Goal: Obtain resource: Download file/media

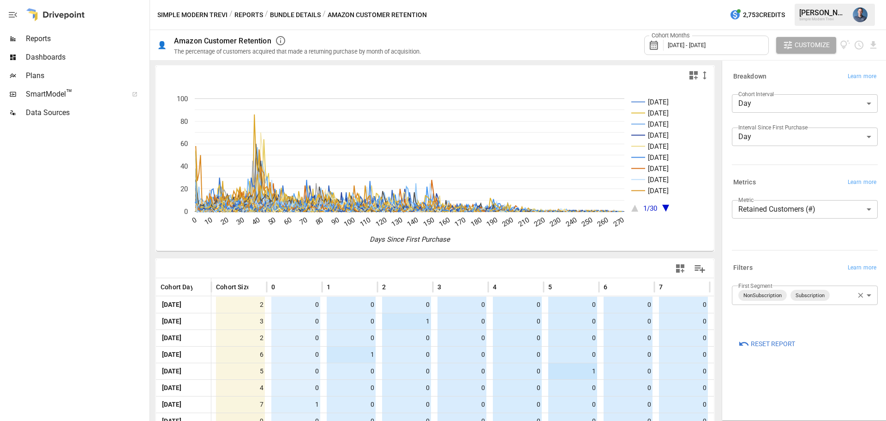
click at [58, 135] on div at bounding box center [74, 271] width 148 height 299
click at [874, 44] on icon "Download report" at bounding box center [874, 44] width 6 height 7
click at [875, 42] on icon "Download report" at bounding box center [874, 44] width 6 height 7
click at [854, 78] on li "Download as CSV" at bounding box center [842, 81] width 73 height 18
click at [46, 16] on div at bounding box center [55, 15] width 59 height 30
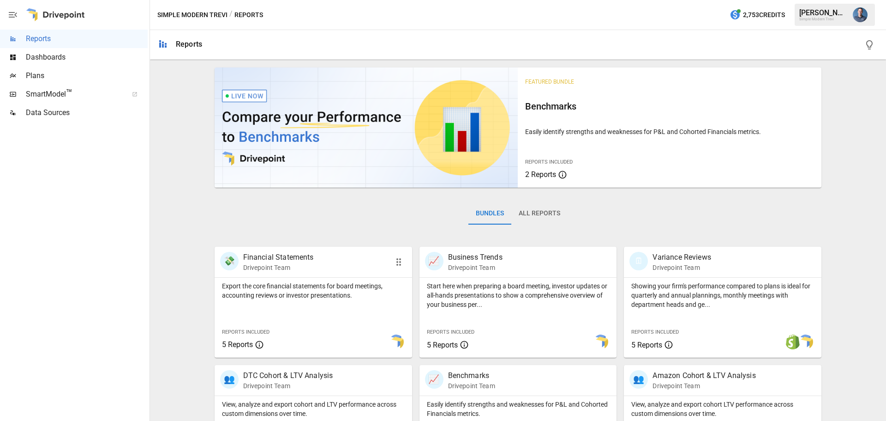
scroll to position [177, 0]
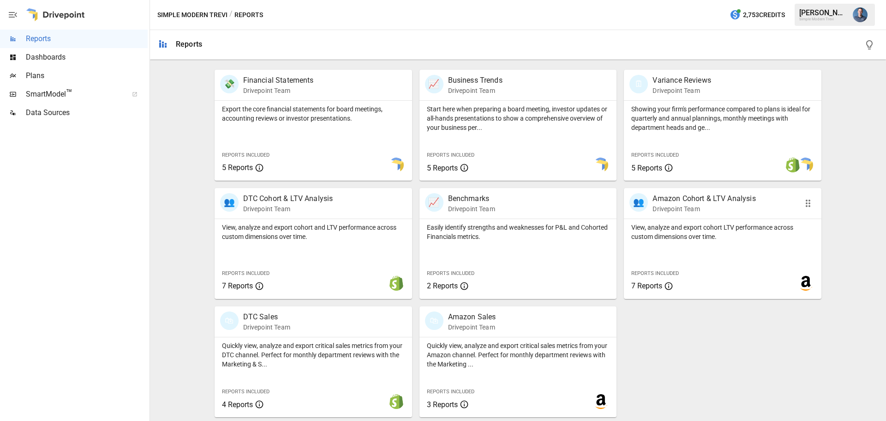
click at [687, 224] on p "View, analyze and export cohort LTV performance across custom dimensions over t…" at bounding box center [723, 232] width 183 height 18
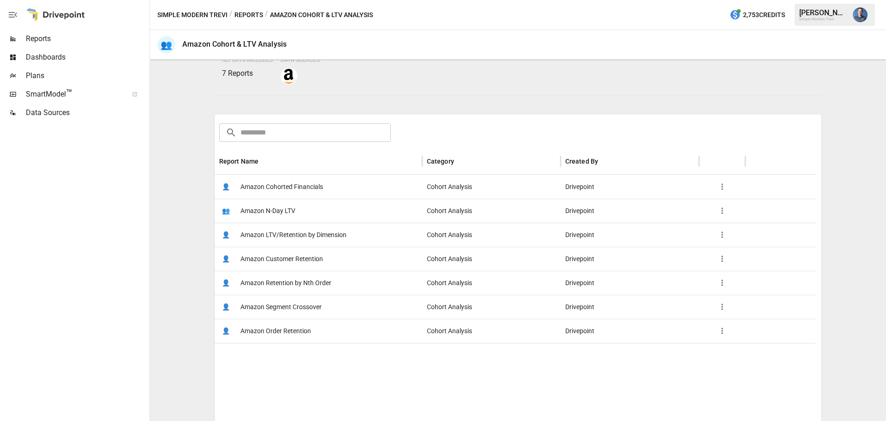
scroll to position [147, 0]
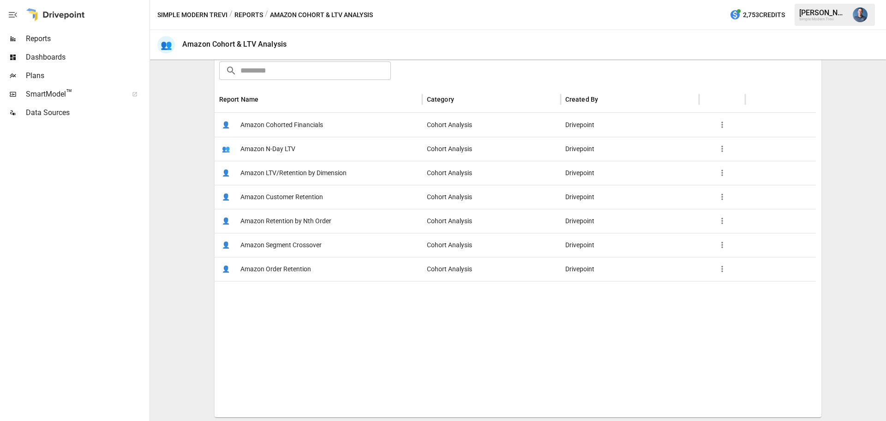
click at [288, 270] on span "Amazon Order Retention" at bounding box center [276, 269] width 71 height 24
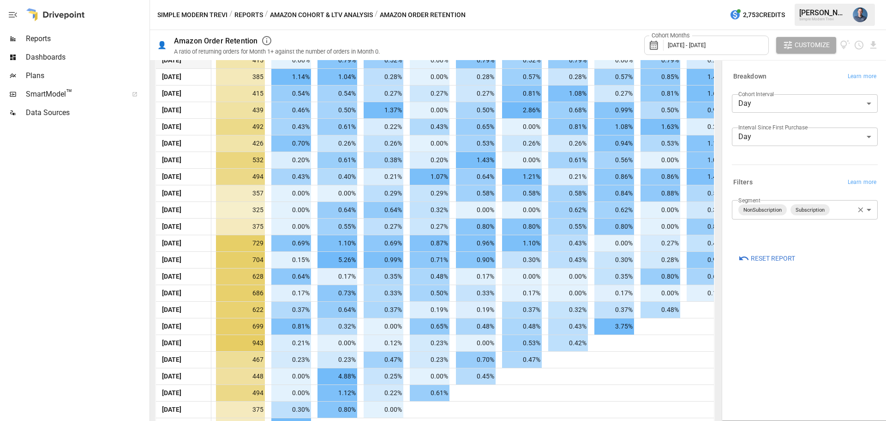
scroll to position [2913, 0]
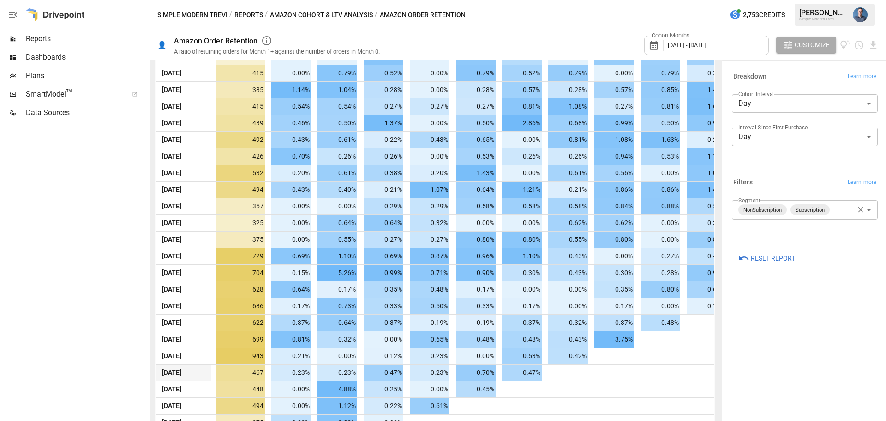
drag, startPoint x: 564, startPoint y: 390, endPoint x: 563, endPoint y: 369, distance: 20.3
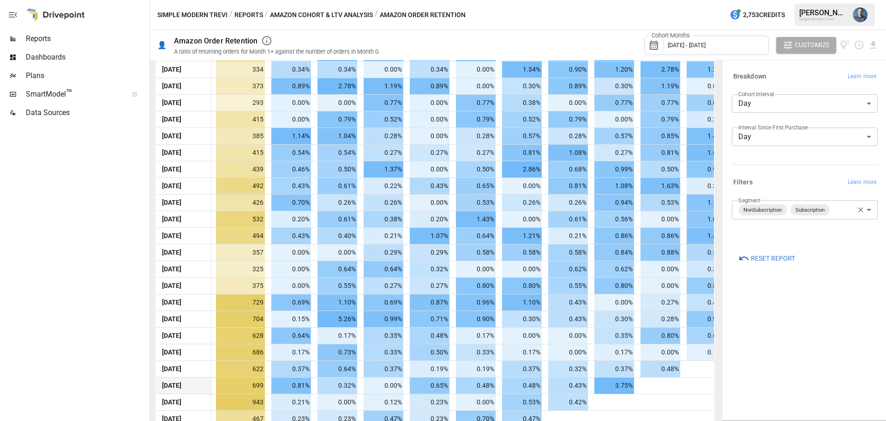
drag, startPoint x: 512, startPoint y: 367, endPoint x: 502, endPoint y: 348, distance: 21.7
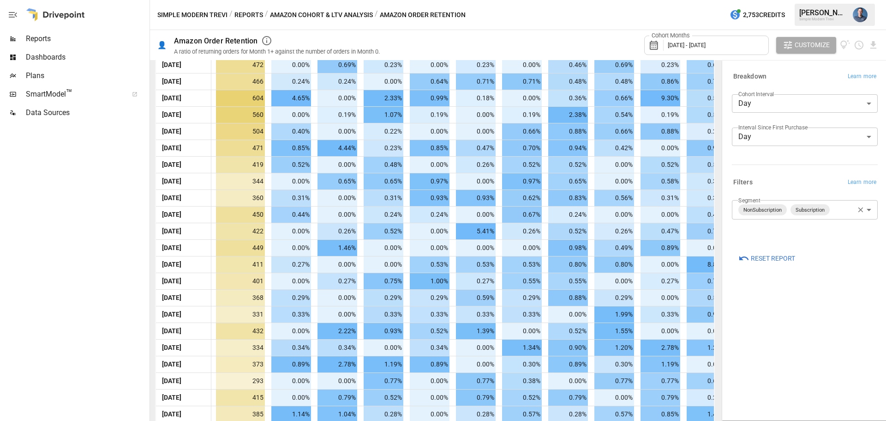
scroll to position [2134, 0]
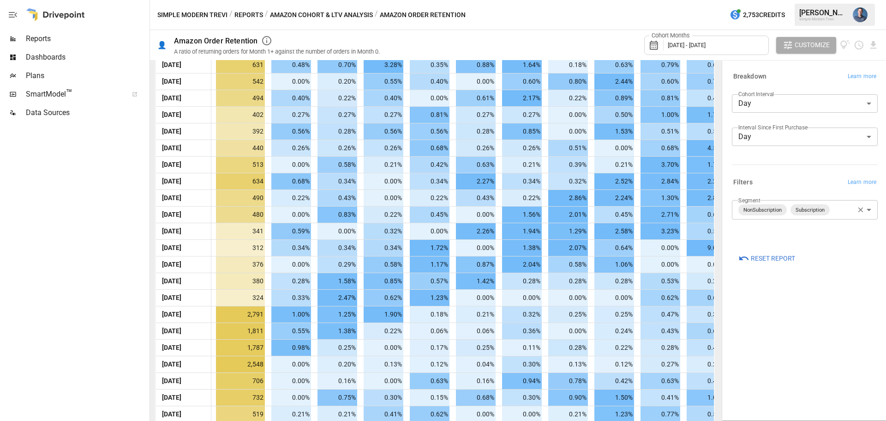
click at [761, 0] on body "Reports Dashboards Plans SmartModel ™ Data Sources Simple Modern Trevi / Report…" at bounding box center [443, 0] width 886 height 0
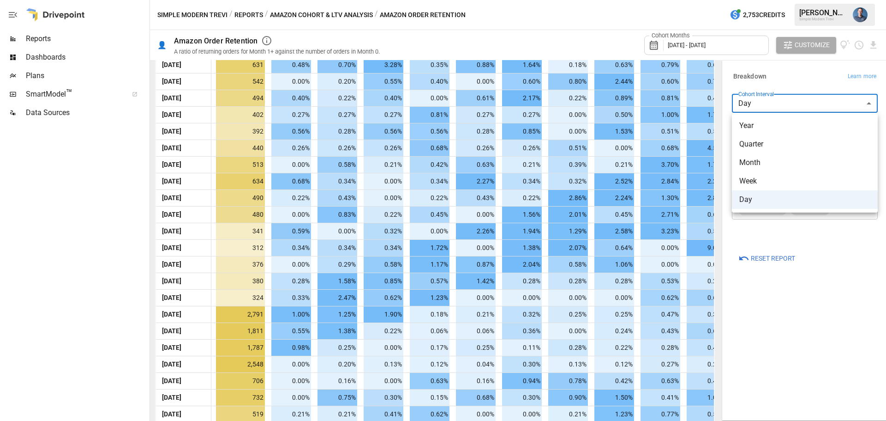
click at [764, 127] on span "Year" at bounding box center [805, 125] width 131 height 11
type input "****"
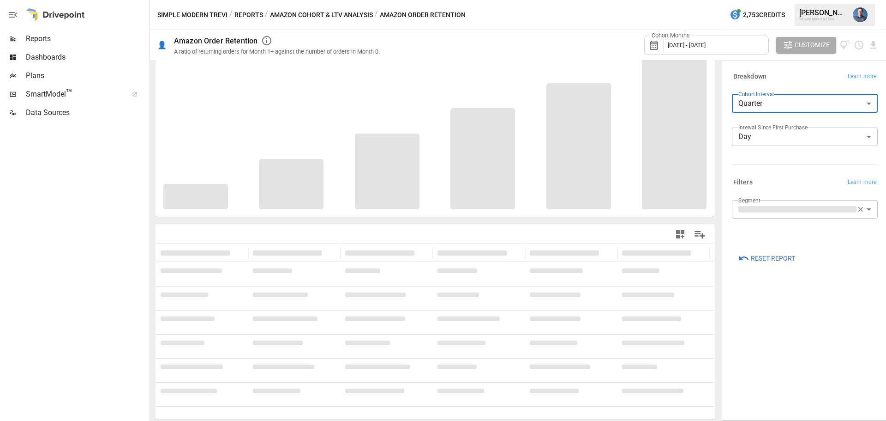
scroll to position [29, 0]
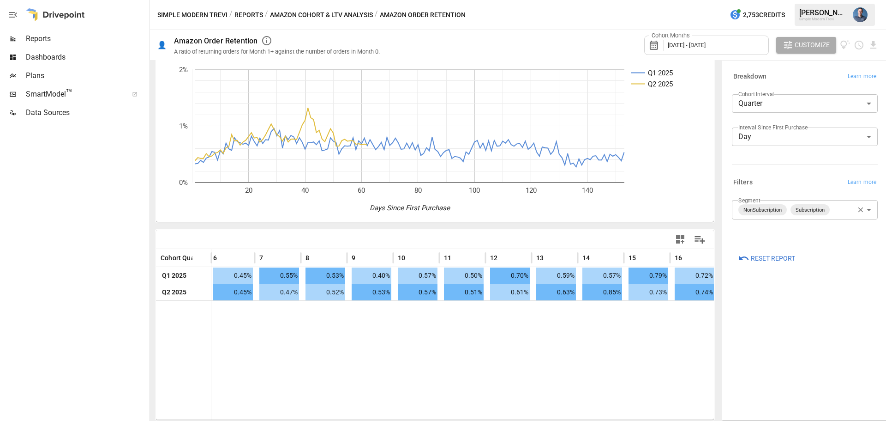
drag, startPoint x: 260, startPoint y: 324, endPoint x: 322, endPoint y: 324, distance: 61.4
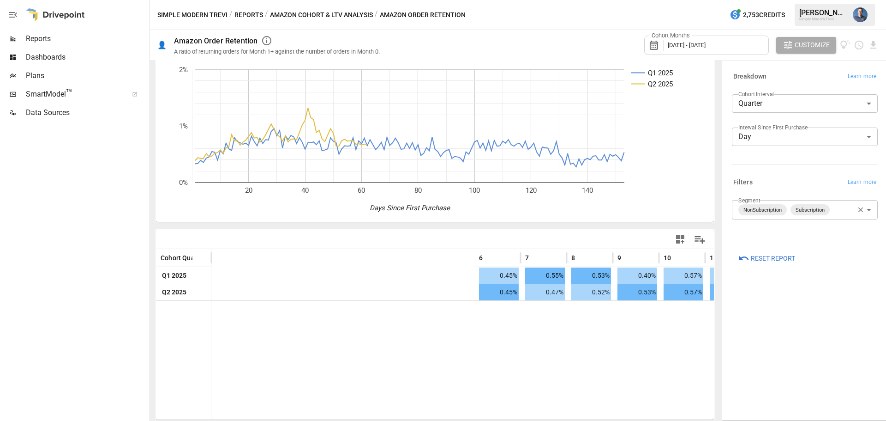
scroll to position [0, 0]
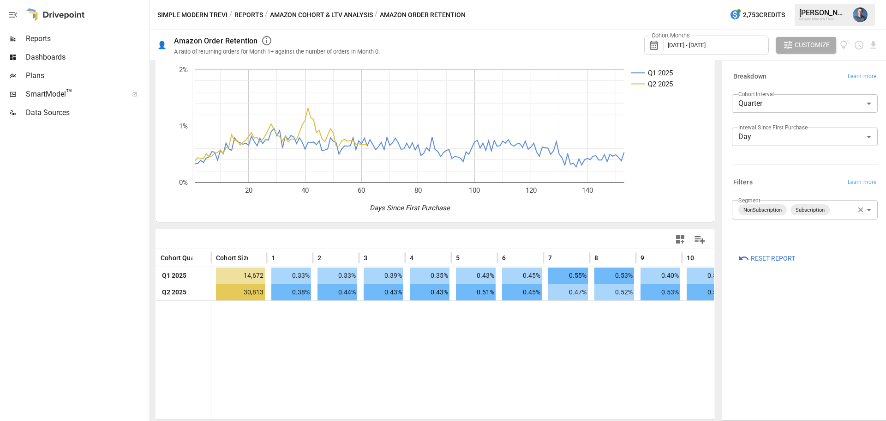
drag, startPoint x: 433, startPoint y: 331, endPoint x: 260, endPoint y: 331, distance: 173.1
click at [693, 51] on div "Cohort Months [DATE] - [DATE]" at bounding box center [706, 45] width 125 height 19
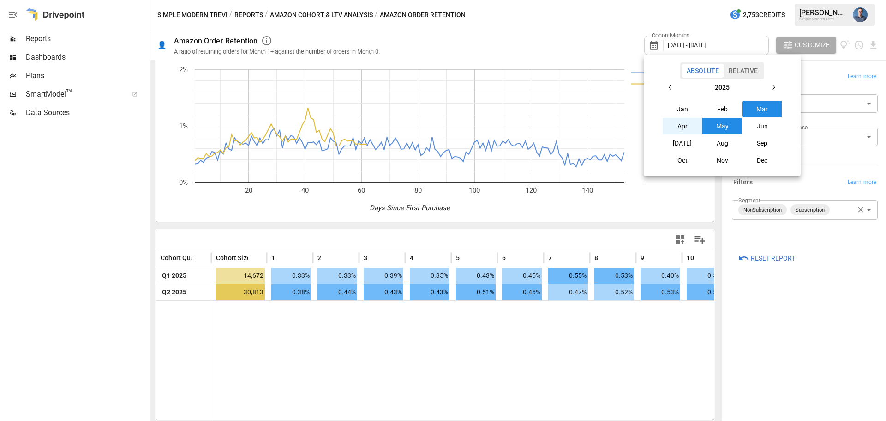
click at [674, 129] on button "Apr" at bounding box center [683, 126] width 40 height 17
click at [733, 129] on button "May" at bounding box center [723, 126] width 40 height 17
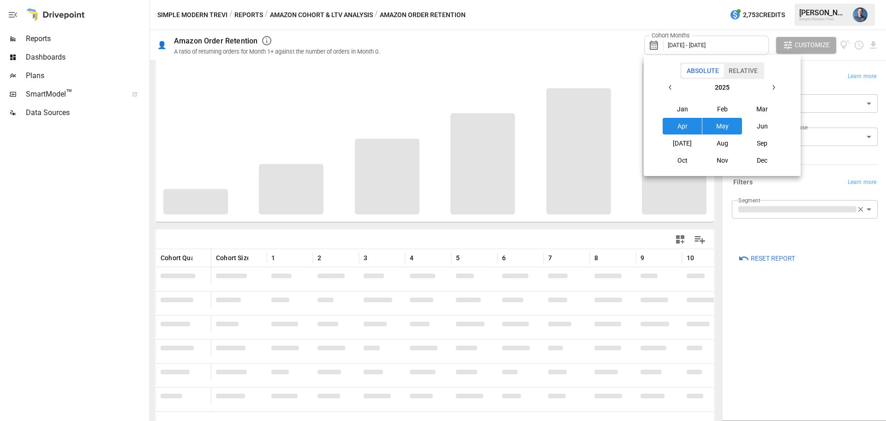
scroll to position [34, 0]
click at [832, 288] on div at bounding box center [443, 210] width 886 height 421
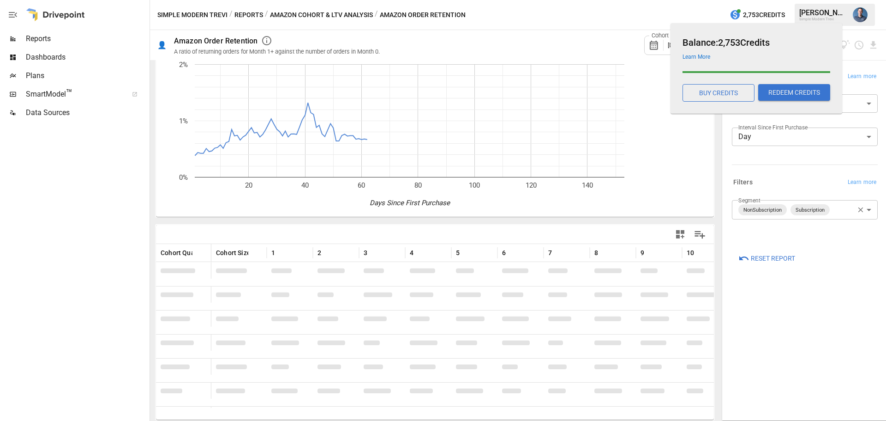
scroll to position [29, 0]
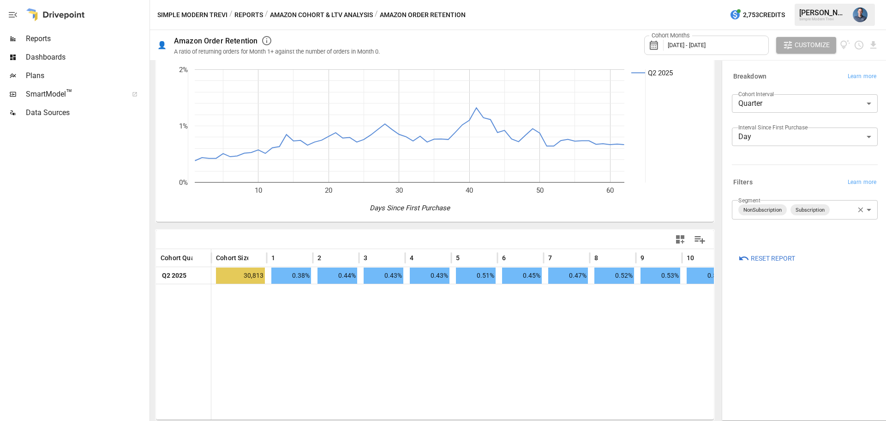
click at [681, 43] on span "April 2025 - May 2025" at bounding box center [687, 45] width 38 height 7
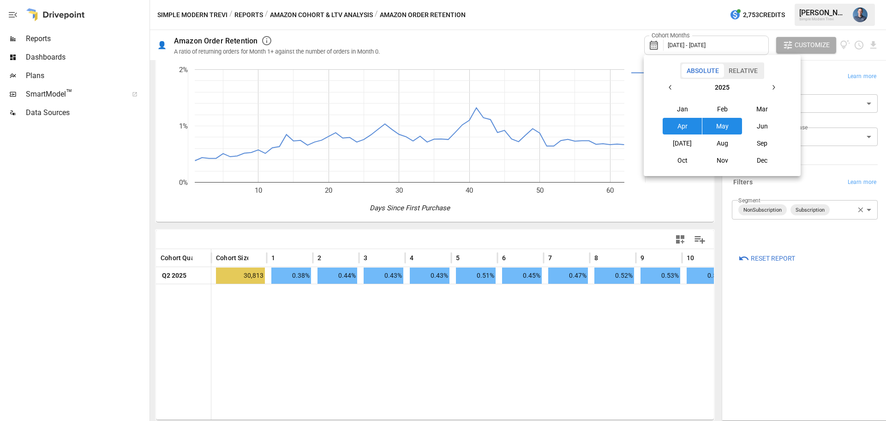
click at [758, 111] on button "Mar" at bounding box center [763, 109] width 40 height 17
click at [729, 126] on button "May" at bounding box center [723, 126] width 40 height 17
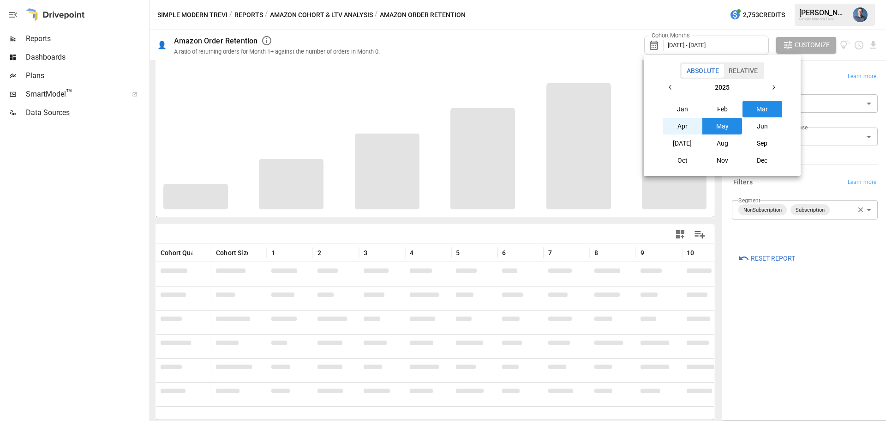
scroll to position [29, 0]
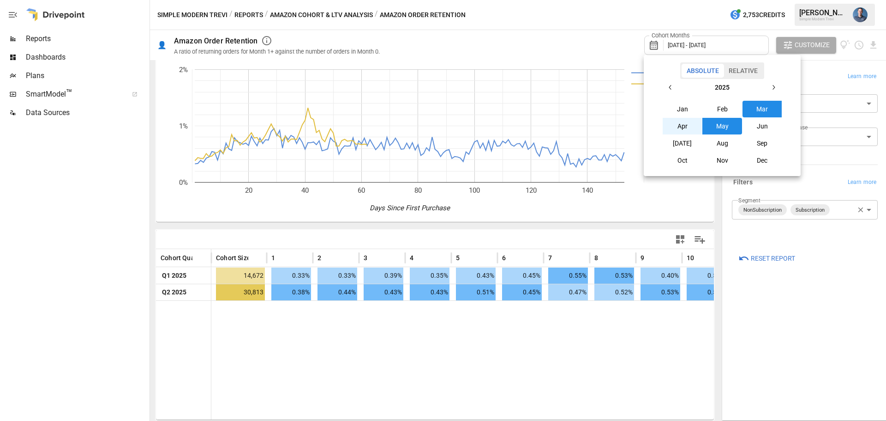
click at [782, 352] on div at bounding box center [443, 210] width 886 height 421
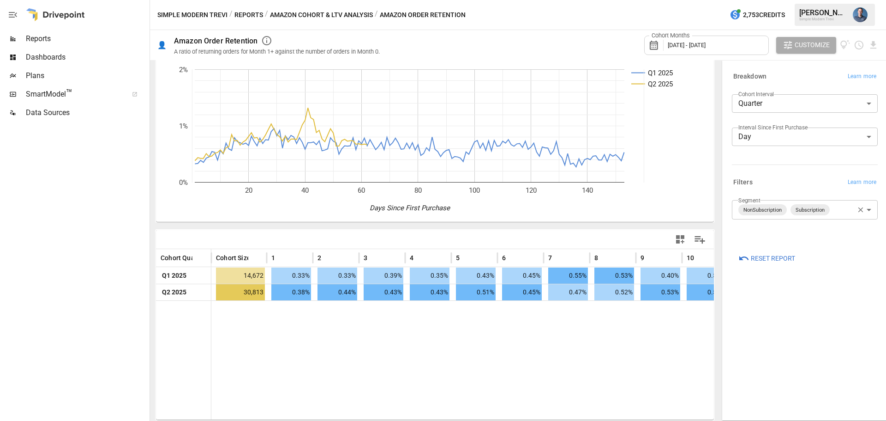
click at [774, 0] on body "**********" at bounding box center [443, 0] width 886 height 0
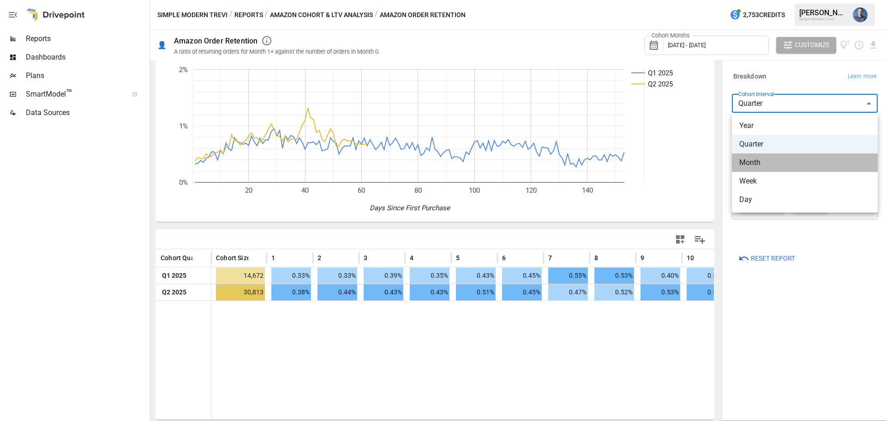
click at [764, 160] on span "Month" at bounding box center [805, 162] width 131 height 11
type input "*****"
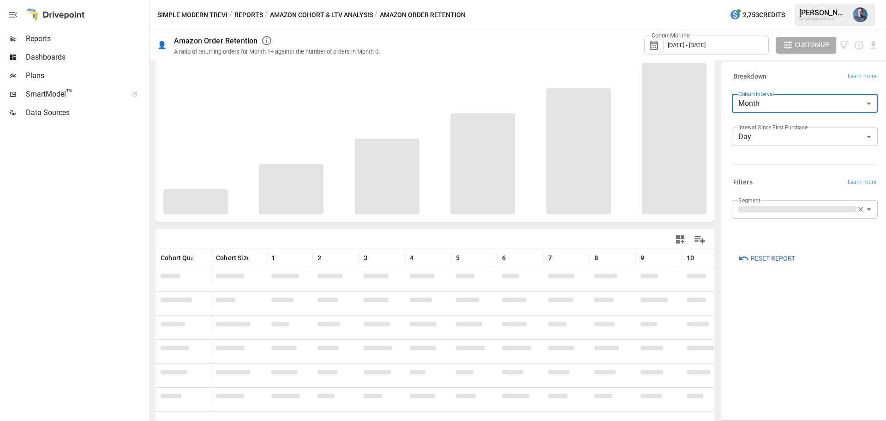
scroll to position [34, 0]
click at [723, 50] on div "Cohort Months March 2025 - May 2025" at bounding box center [706, 45] width 125 height 19
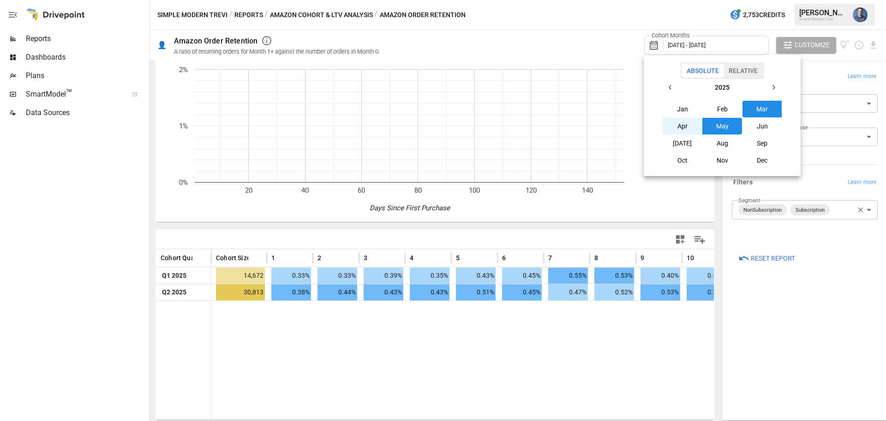
scroll to position [29, 0]
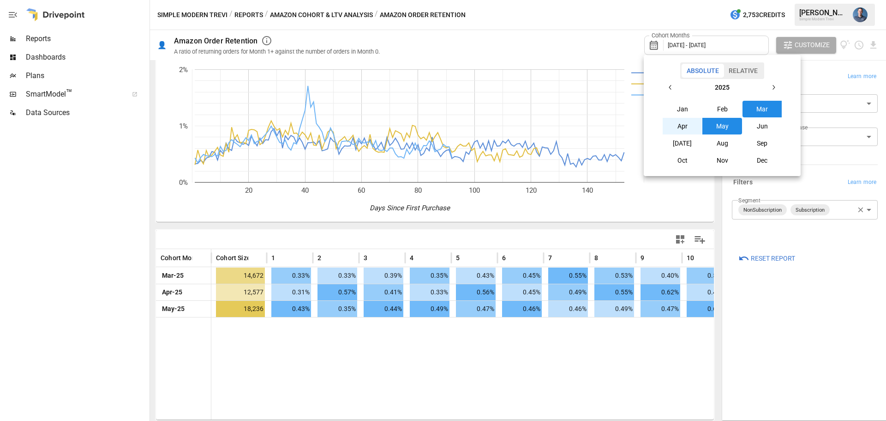
click at [677, 110] on button "Jan" at bounding box center [683, 109] width 40 height 17
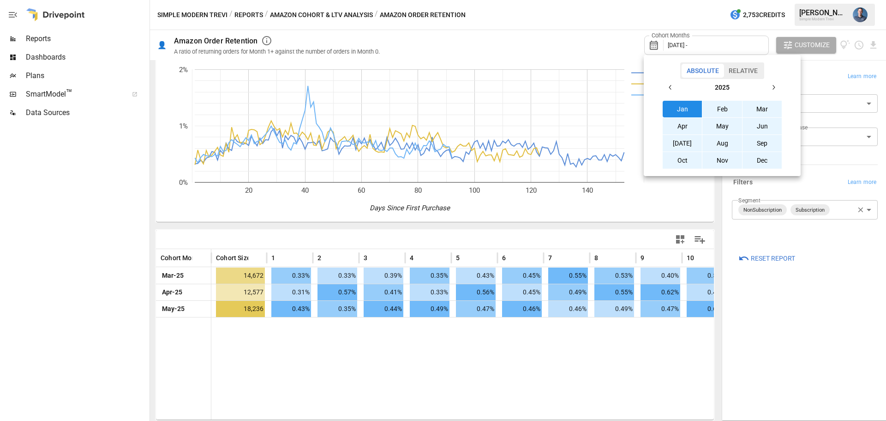
click at [758, 158] on button "Dec" at bounding box center [763, 160] width 40 height 17
click at [800, 298] on div at bounding box center [443, 210] width 886 height 421
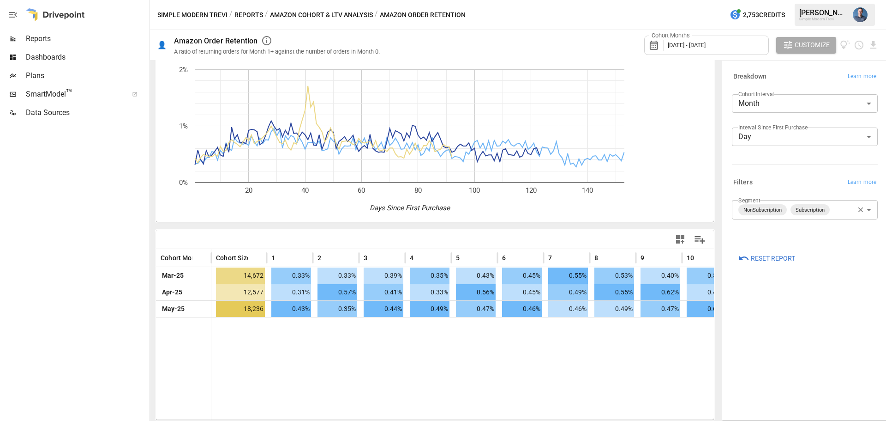
scroll to position [29, 0]
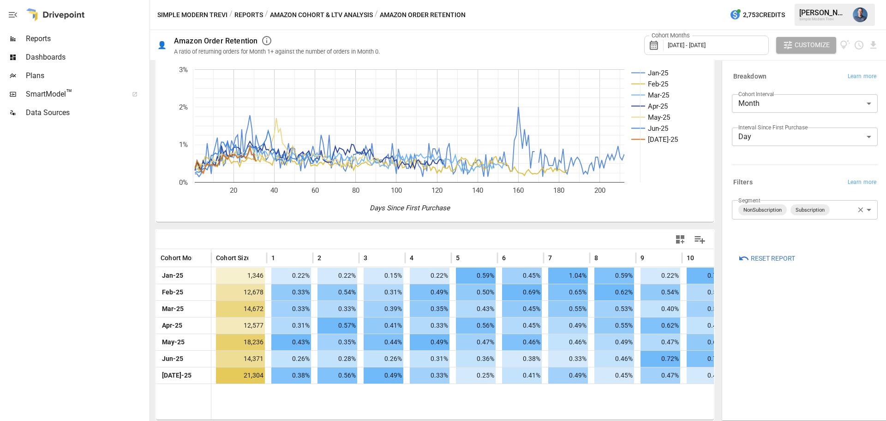
click at [638, 138] on rect "A chart." at bounding box center [666, 139] width 69 height 7
click at [641, 139] on icon "A chart." at bounding box center [639, 139] width 14 height 0
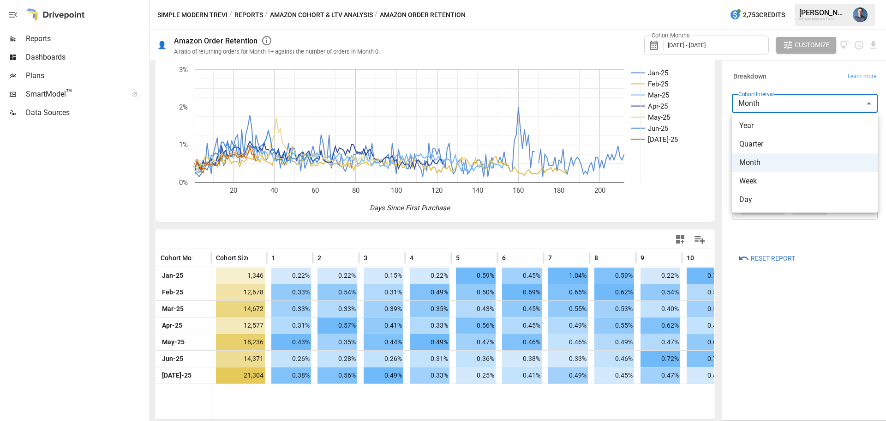
click at [777, 0] on body "Reports Dashboards Plans SmartModel ™ Data Sources Simple Modern Trevi / Report…" at bounding box center [443, 0] width 886 height 0
click at [777, 104] on div at bounding box center [443, 210] width 886 height 421
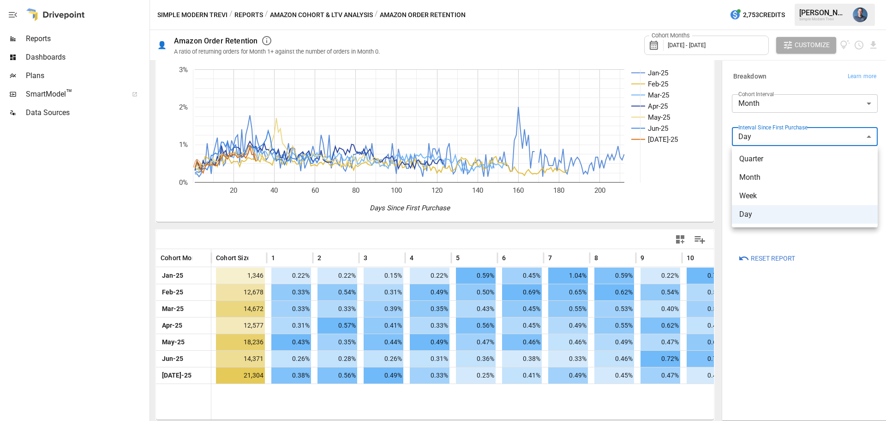
click at [774, 0] on body "Reports Dashboards Plans SmartModel ™ Data Sources Simple Modern Trevi / Report…" at bounding box center [443, 0] width 886 height 0
click at [760, 193] on span "Week" at bounding box center [805, 195] width 131 height 11
type input "****"
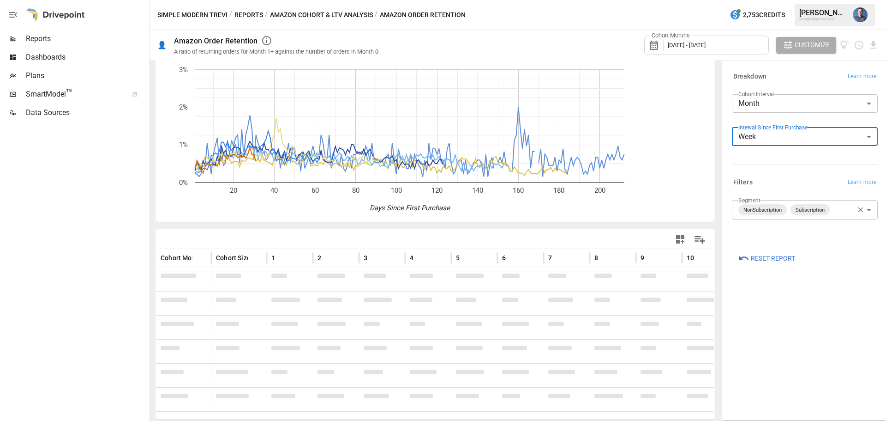
scroll to position [29, 0]
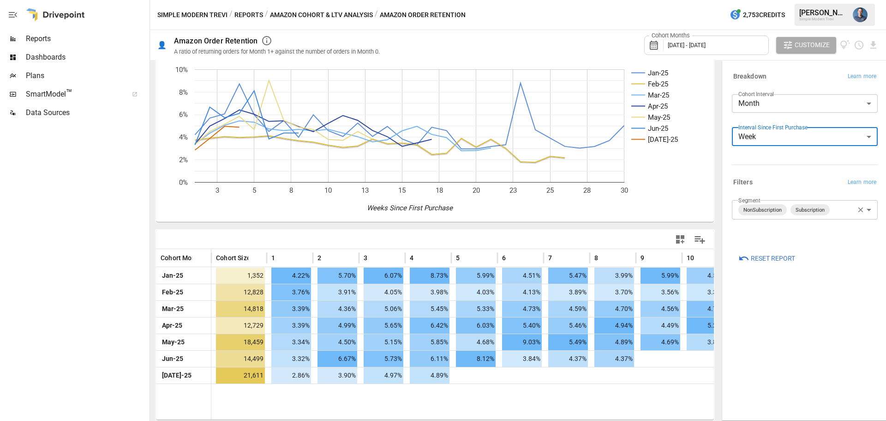
click at [652, 85] on text "Feb-25" at bounding box center [658, 84] width 20 height 8
click at [654, 73] on text "Jan-25" at bounding box center [658, 73] width 20 height 8
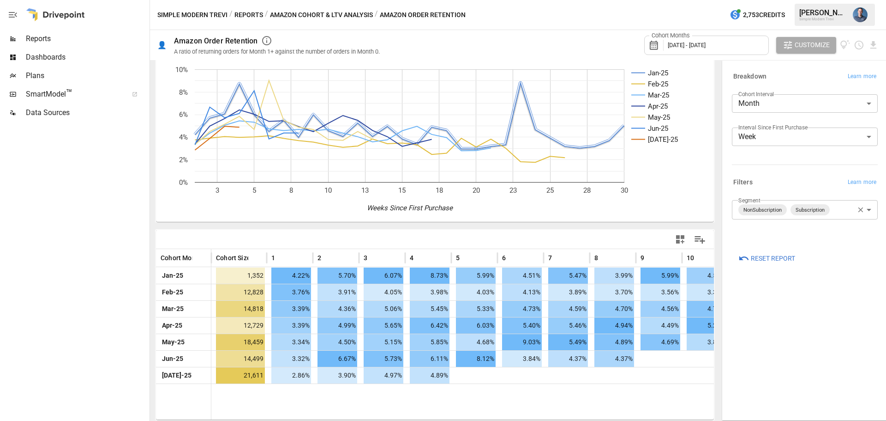
click at [654, 73] on text "Jan-25" at bounding box center [658, 73] width 20 height 8
click at [878, 48] on icon "Download report" at bounding box center [873, 45] width 11 height 11
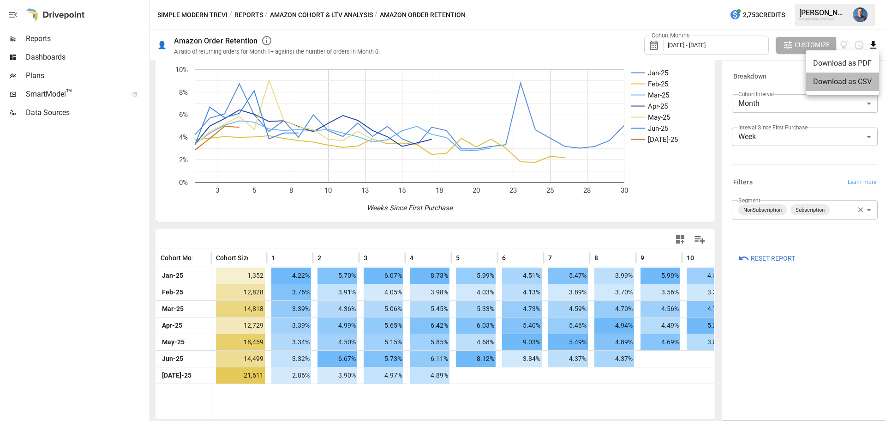
click at [839, 85] on li "Download as CSV" at bounding box center [842, 81] width 73 height 18
click at [786, 0] on body "Reports Dashboards Plans SmartModel ™ Data Sources Simple Modern Trevi / Report…" at bounding box center [443, 0] width 886 height 0
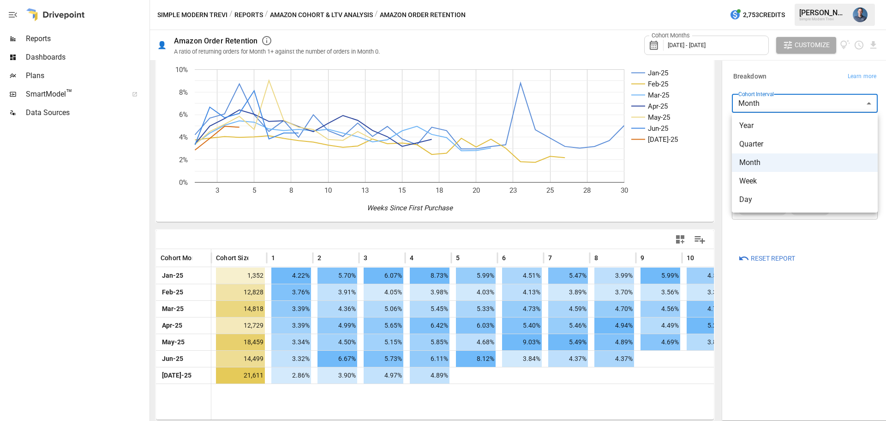
click at [762, 180] on span "Week" at bounding box center [805, 180] width 131 height 11
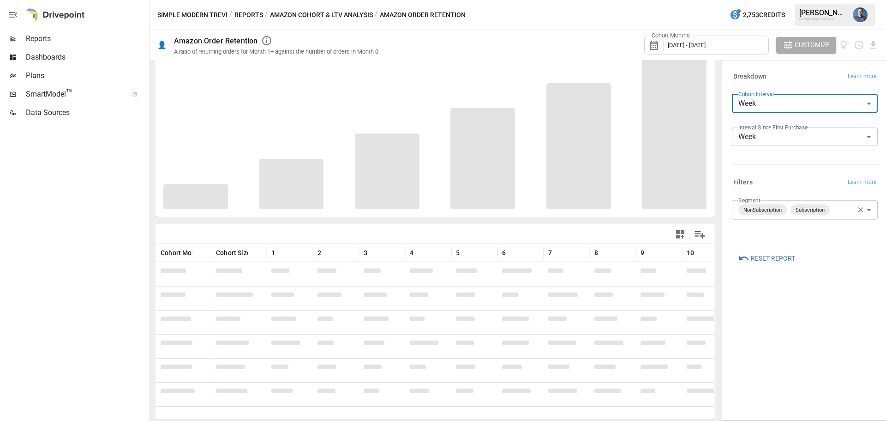
scroll to position [29, 0]
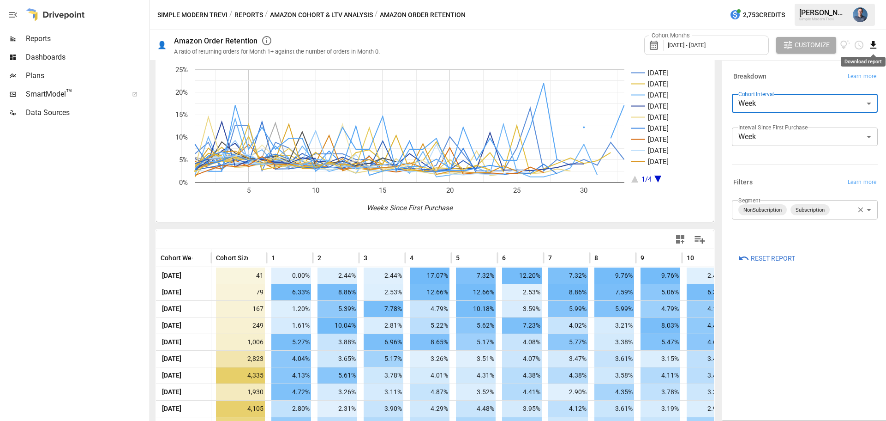
click at [873, 44] on icon "Download report" at bounding box center [874, 44] width 6 height 7
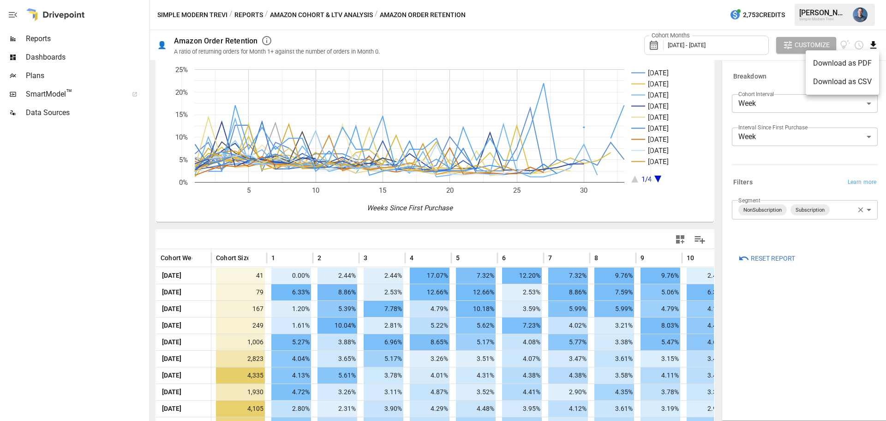
click at [837, 82] on li "Download as CSV" at bounding box center [842, 81] width 73 height 18
click at [783, 0] on body "Reports Dashboards Plans SmartModel ™ Data Sources Simple Modern Trevi / Report…" at bounding box center [443, 0] width 886 height 0
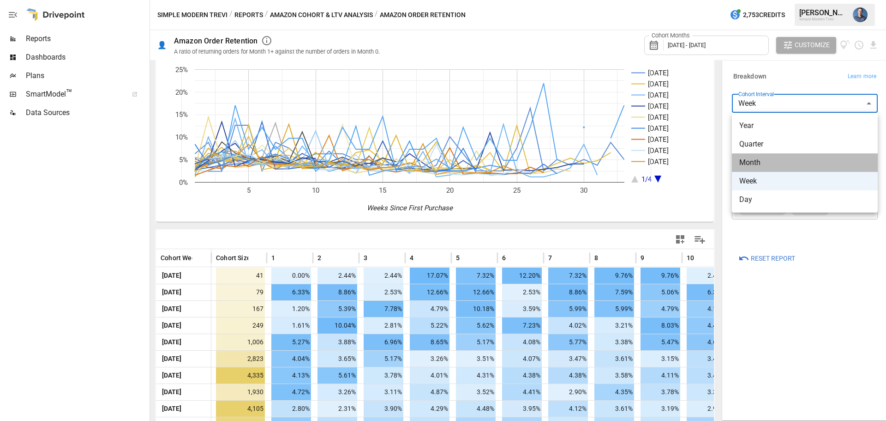
click at [770, 163] on span "Month" at bounding box center [805, 162] width 131 height 11
type input "*****"
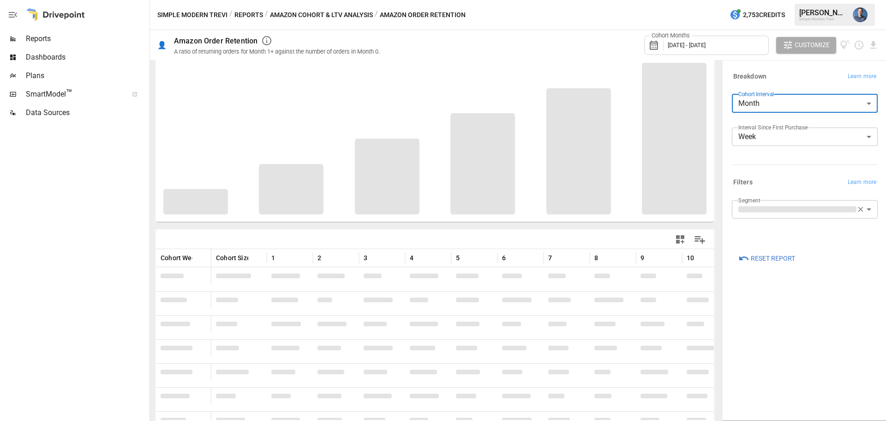
scroll to position [34, 0]
click at [768, 0] on body "Reports Dashboards Plans SmartModel ™ Data Sources Simple Modern Trevi / Report…" at bounding box center [443, 0] width 886 height 0
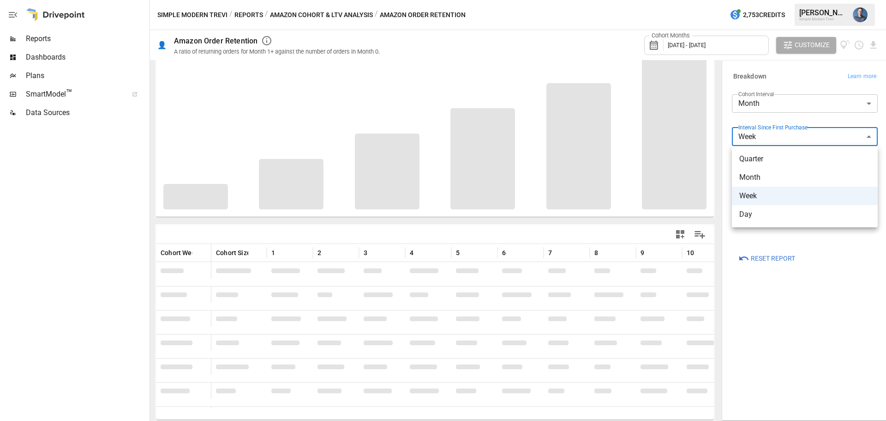
click at [761, 220] on li "Day" at bounding box center [805, 214] width 146 height 18
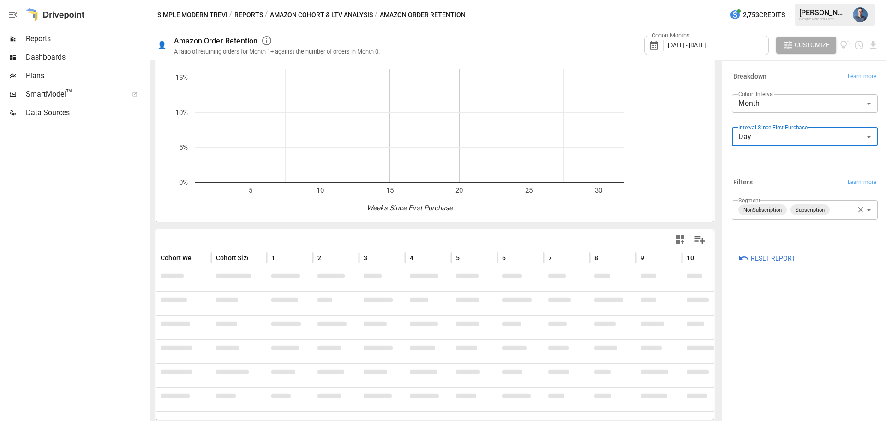
type input "***"
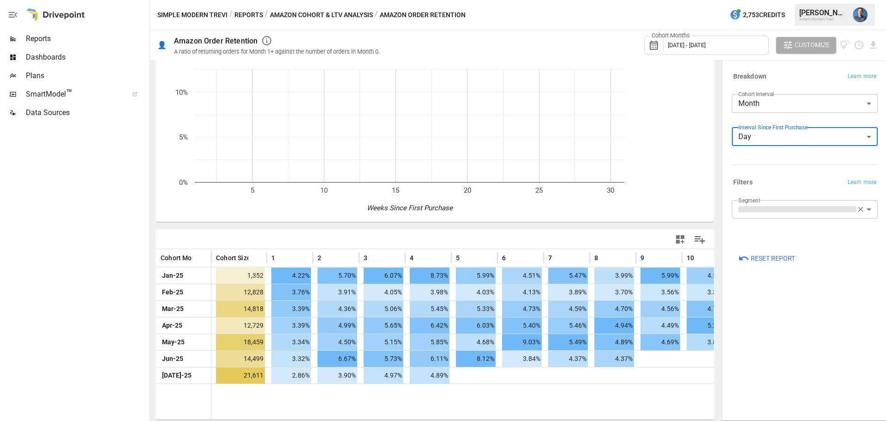
scroll to position [34, 0]
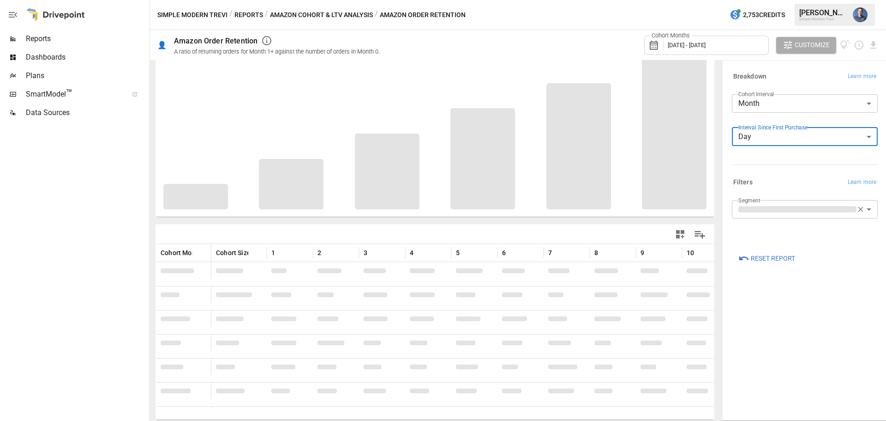
click at [758, 0] on body "Reports Dashboards Plans SmartModel ™ Data Sources Simple Modern Trevi / Report…" at bounding box center [443, 0] width 886 height 0
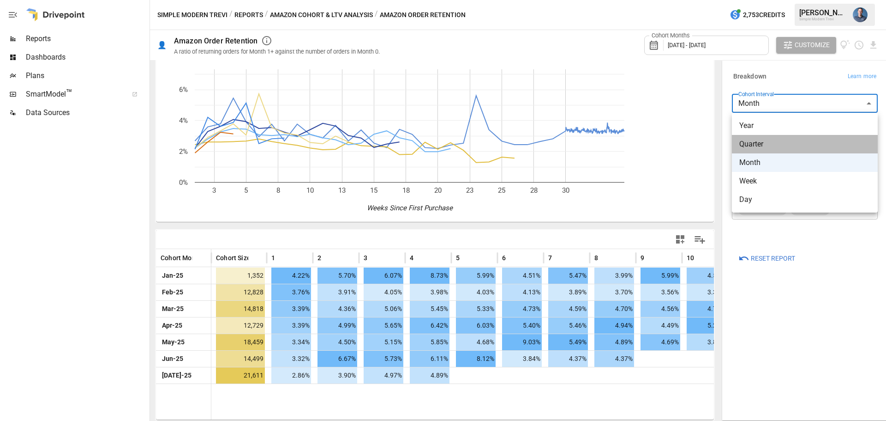
scroll to position [29, 0]
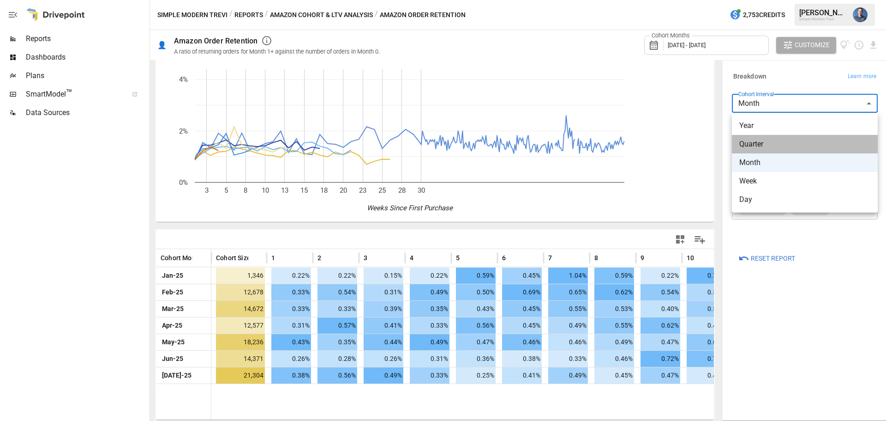
click at [765, 144] on span "Quarter" at bounding box center [805, 143] width 131 height 11
type input "*******"
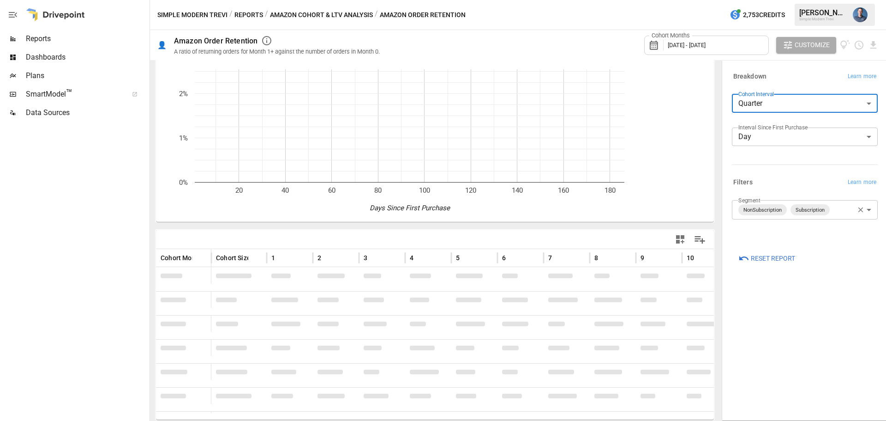
scroll to position [29, 0]
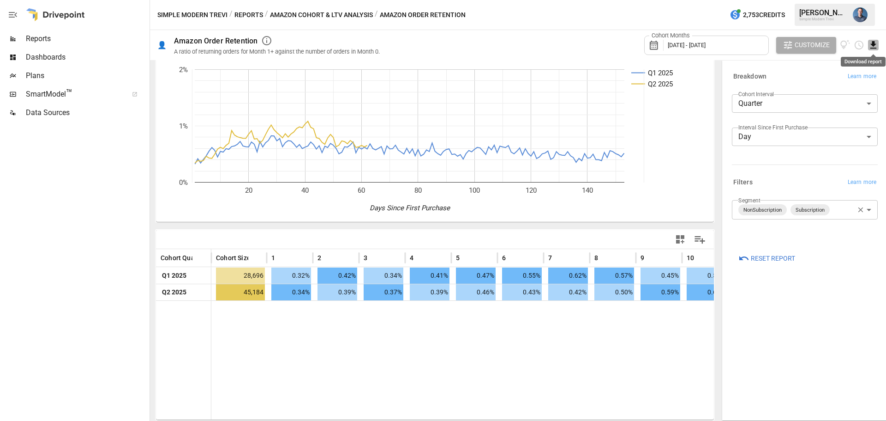
click at [871, 44] on icon "Download report" at bounding box center [873, 45] width 11 height 11
click at [847, 82] on li "Download as CSV" at bounding box center [842, 81] width 73 height 18
